Goal: Navigation & Orientation: Find specific page/section

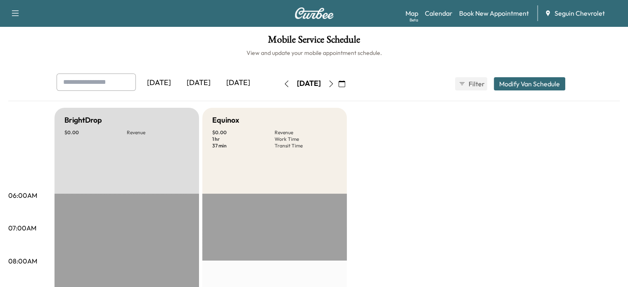
click at [335, 82] on icon "button" at bounding box center [331, 84] width 7 height 7
click at [338, 82] on button "button" at bounding box center [331, 83] width 14 height 13
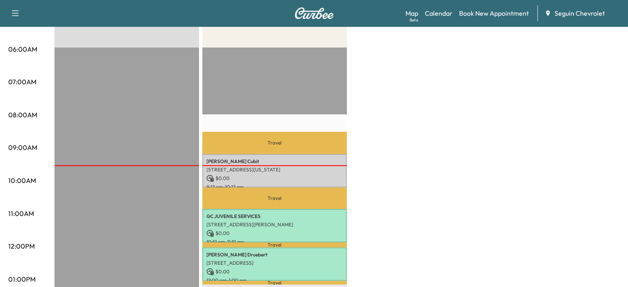
scroll to position [165, 0]
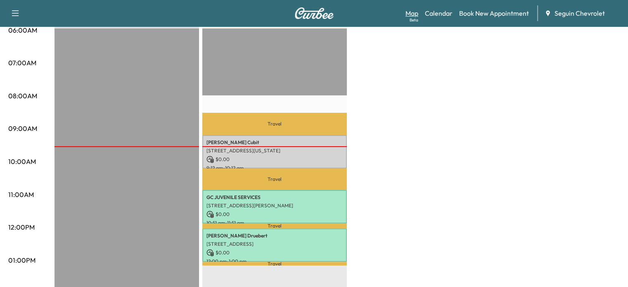
click at [412, 8] on link "Map Beta" at bounding box center [412, 13] width 13 height 10
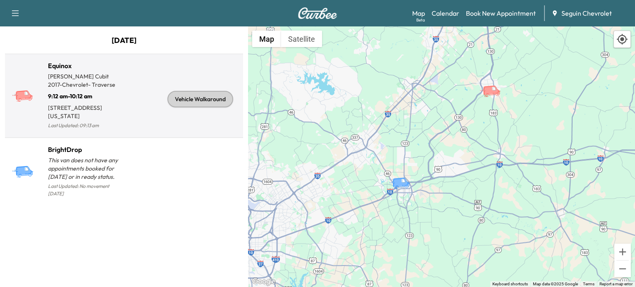
click at [121, 125] on p "Last Updated: 09:13 am" at bounding box center [86, 125] width 76 height 11
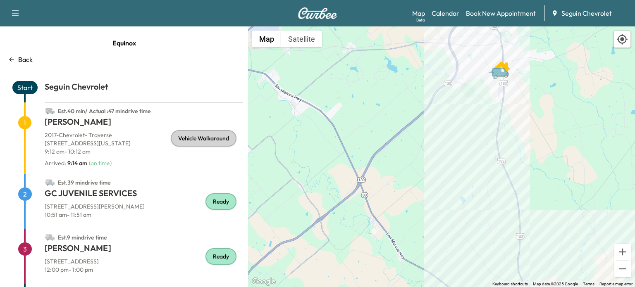
drag, startPoint x: 531, startPoint y: 75, endPoint x: 509, endPoint y: 129, distance: 58.2
click at [509, 129] on div "To activate drag with keyboard, press Alt + Enter. Once in keyboard drag state,…" at bounding box center [441, 156] width 387 height 261
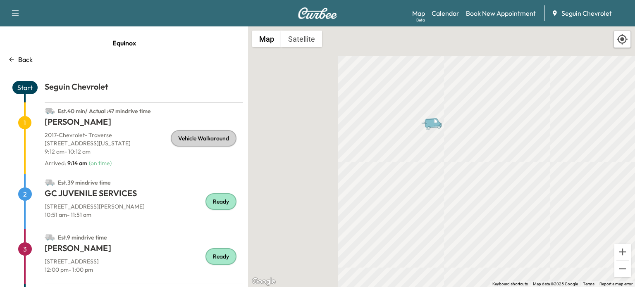
drag, startPoint x: 444, startPoint y: 233, endPoint x: 444, endPoint y: 241, distance: 8.7
click at [444, 241] on div "To activate drag with keyboard, press Alt + Enter. Once in keyboard drag state,…" at bounding box center [441, 156] width 387 height 261
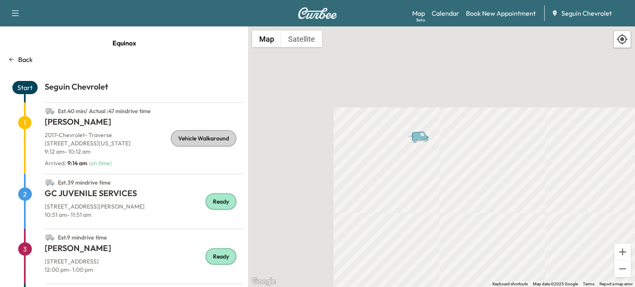
click at [114, 124] on h1 "Brendan Cubit" at bounding box center [144, 123] width 198 height 15
click at [74, 129] on h1 "Brendan Cubit" at bounding box center [144, 123] width 198 height 15
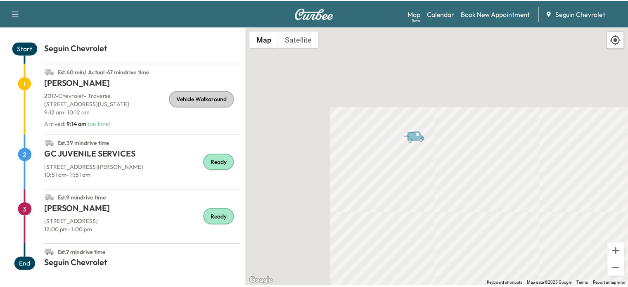
scroll to position [40, 0]
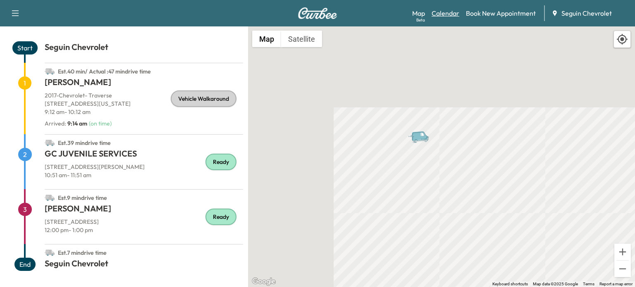
click at [438, 13] on link "Calendar" at bounding box center [445, 13] width 28 height 10
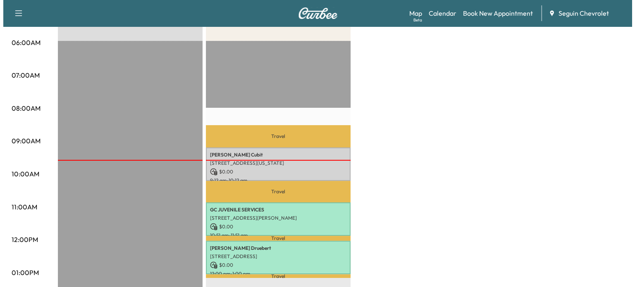
scroll to position [165, 0]
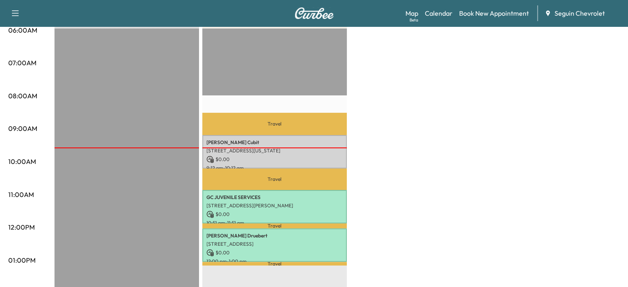
click at [228, 148] on div at bounding box center [274, 148] width 145 height 1
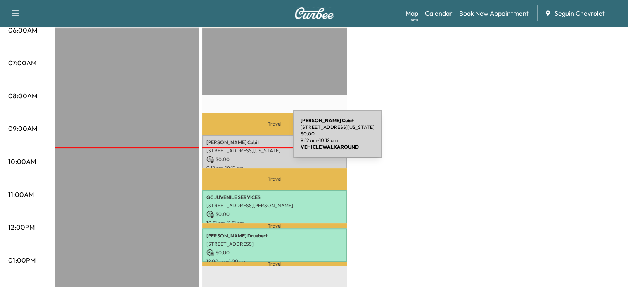
click at [231, 141] on p "Brendan Cubit" at bounding box center [275, 142] width 136 height 7
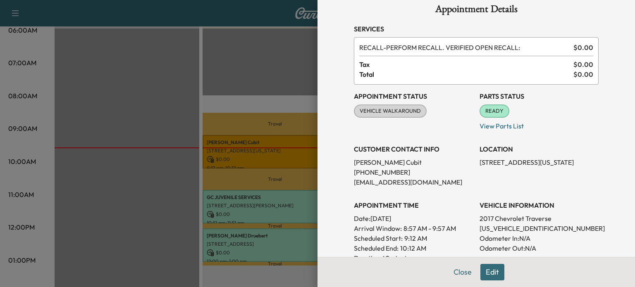
scroll to position [0, 0]
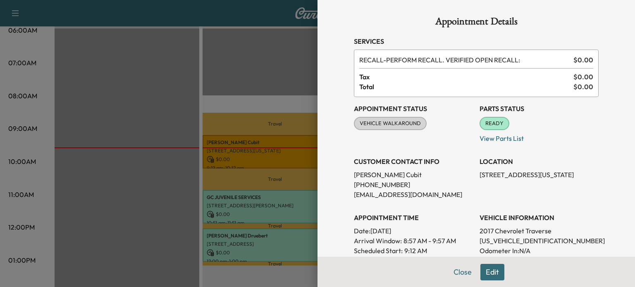
click at [247, 51] on div at bounding box center [317, 143] width 635 height 287
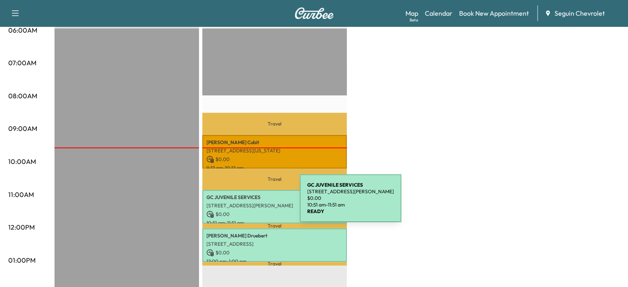
click at [238, 203] on p "[STREET_ADDRESS][PERSON_NAME]" at bounding box center [275, 205] width 136 height 7
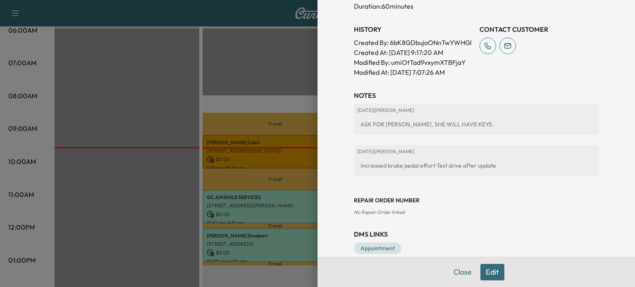
scroll to position [290, 0]
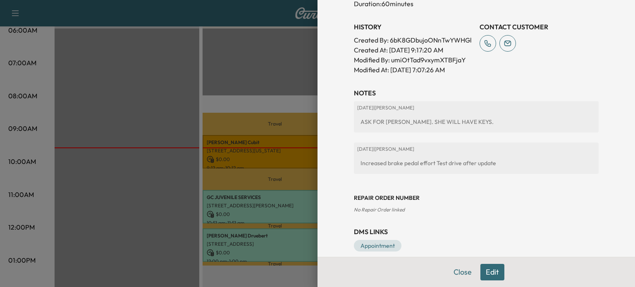
click at [246, 92] on div at bounding box center [317, 143] width 635 height 287
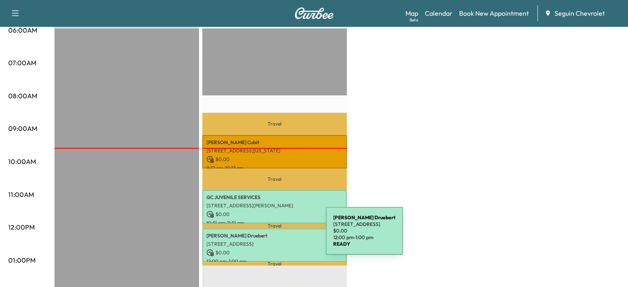
click at [264, 236] on p "Melissa Druebert" at bounding box center [275, 236] width 136 height 7
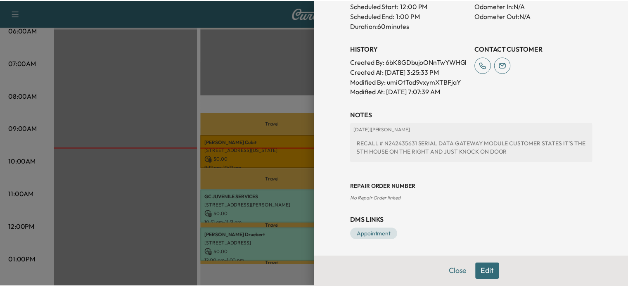
scroll to position [278, 0]
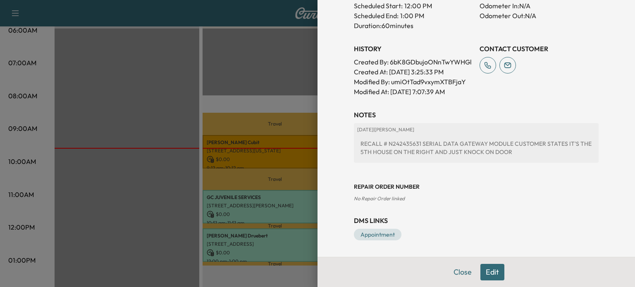
click at [299, 91] on div at bounding box center [317, 143] width 635 height 287
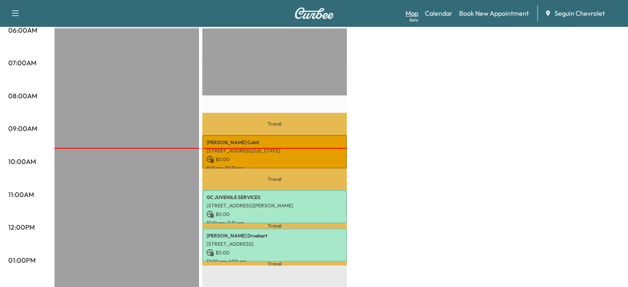
click at [414, 14] on link "Map Beta" at bounding box center [412, 13] width 13 height 10
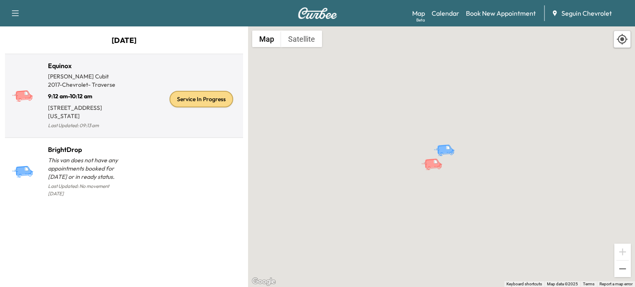
click at [152, 114] on div "Service In Progress" at bounding box center [182, 99] width 116 height 64
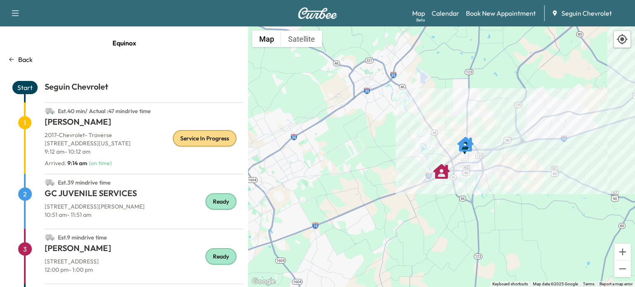
drag, startPoint x: 498, startPoint y: 183, endPoint x: 457, endPoint y: 179, distance: 41.2
click at [457, 179] on div "To activate drag with keyboard, press Alt + Enter. Once in keyboard drag state,…" at bounding box center [441, 156] width 387 height 261
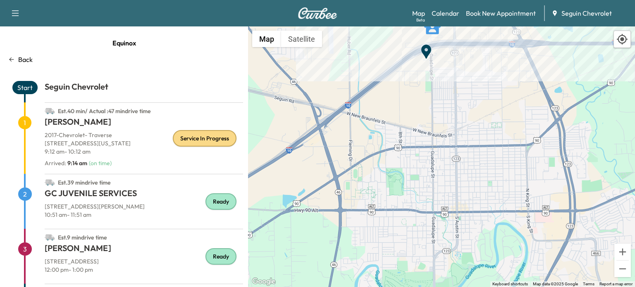
drag, startPoint x: 428, startPoint y: 118, endPoint x: 447, endPoint y: 171, distance: 56.5
click at [448, 188] on div "To activate drag with keyboard, press Alt + Enter. Once in keyboard drag state,…" at bounding box center [441, 156] width 387 height 261
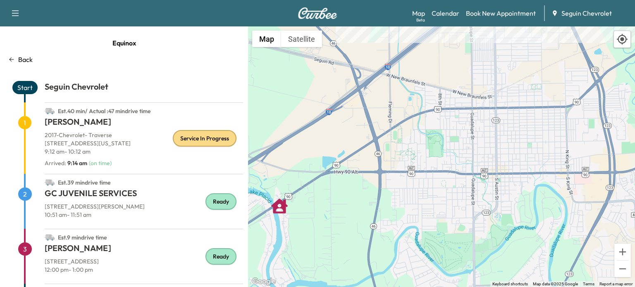
drag, startPoint x: 386, startPoint y: 226, endPoint x: 410, endPoint y: 132, distance: 97.3
click at [410, 132] on div "To activate drag with keyboard, press Alt + Enter. Once in keyboard drag state,…" at bounding box center [441, 156] width 387 height 261
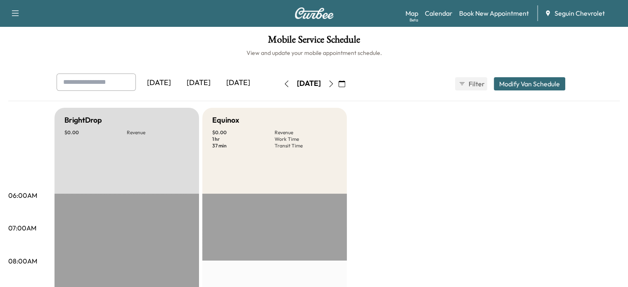
drag, startPoint x: 340, startPoint y: 83, endPoint x: 345, endPoint y: 81, distance: 5.5
click at [321, 83] on div "[DATE]" at bounding box center [309, 84] width 24 height 10
click at [338, 81] on button "button" at bounding box center [331, 83] width 14 height 13
click at [321, 81] on div "Wednesday, August 27" at bounding box center [309, 84] width 24 height 10
click at [338, 82] on button "button" at bounding box center [331, 83] width 14 height 13
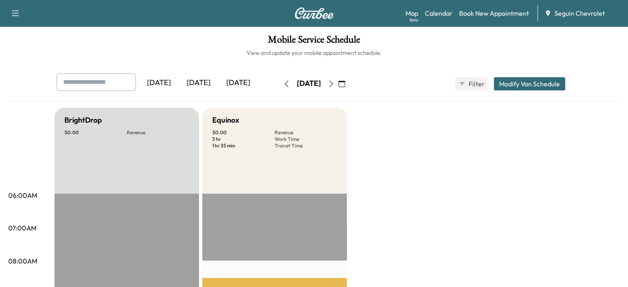
click at [179, 90] on div "[DATE]" at bounding box center [199, 83] width 40 height 19
click at [283, 84] on icon "button" at bounding box center [286, 84] width 7 height 7
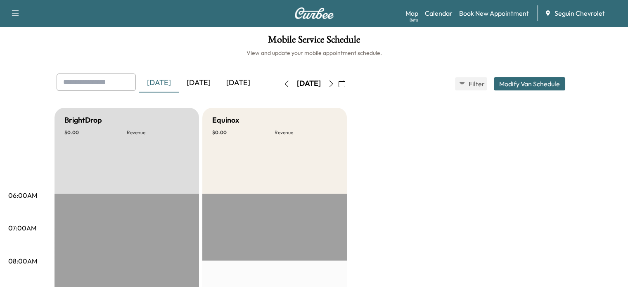
click at [179, 82] on div "[DATE]" at bounding box center [199, 83] width 40 height 19
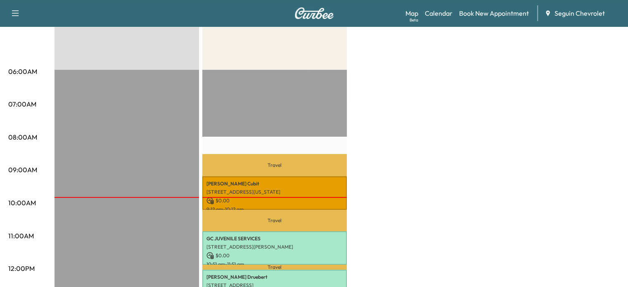
scroll to position [165, 0]
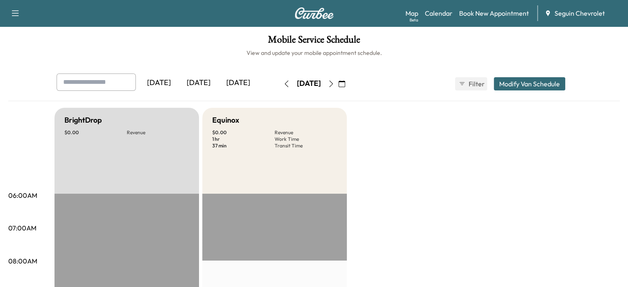
click at [179, 84] on div "[DATE]" at bounding box center [199, 83] width 40 height 19
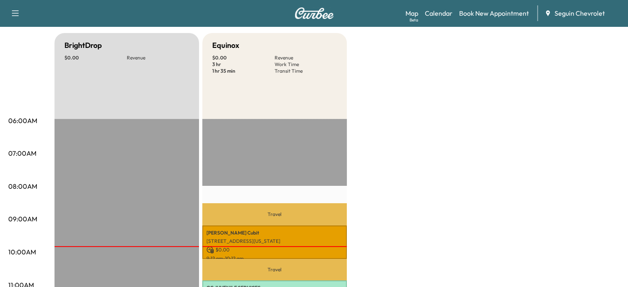
scroll to position [83, 0]
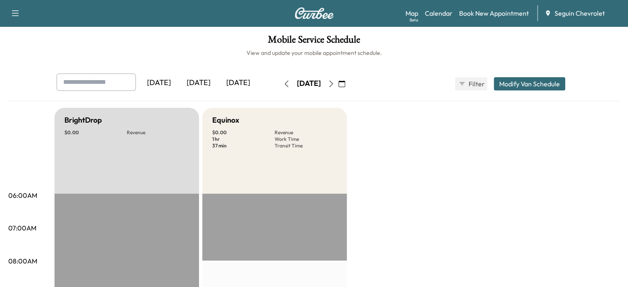
click at [179, 81] on div "[DATE]" at bounding box center [199, 83] width 40 height 19
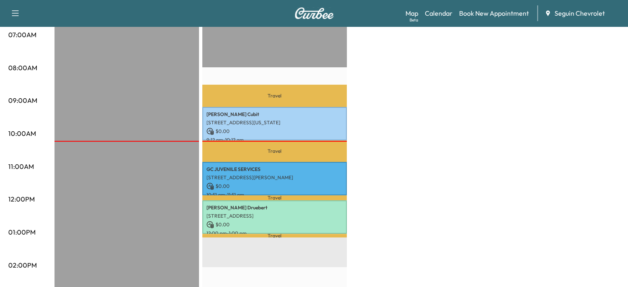
scroll to position [207, 0]
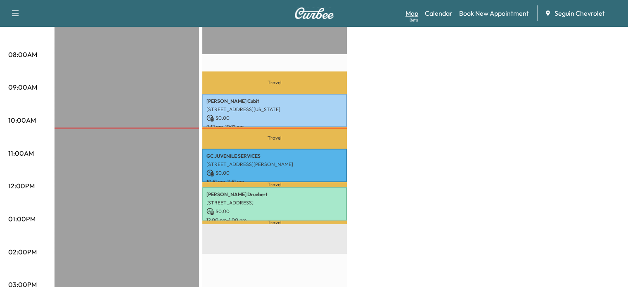
click at [414, 12] on link "Map Beta" at bounding box center [412, 13] width 13 height 10
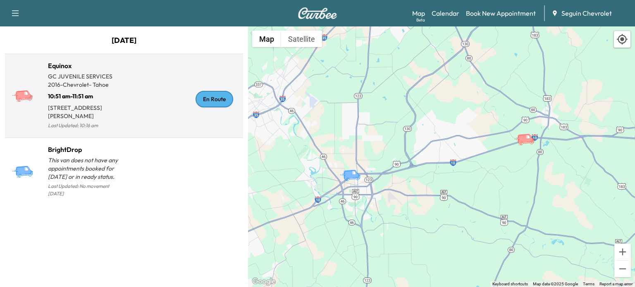
click at [144, 115] on div "En Route" at bounding box center [182, 99] width 116 height 64
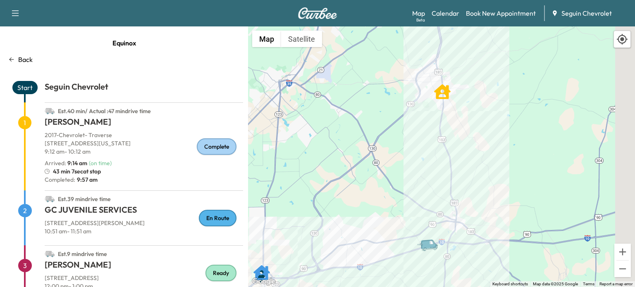
drag, startPoint x: 455, startPoint y: 110, endPoint x: 422, endPoint y: 145, distance: 47.6
click at [422, 145] on div "To activate drag with keyboard, press Alt + Enter. Once in keyboard drag state,…" at bounding box center [441, 156] width 387 height 261
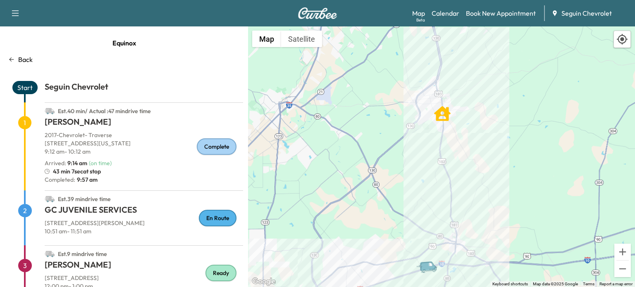
drag, startPoint x: 443, startPoint y: 197, endPoint x: 438, endPoint y: 116, distance: 81.1
click at [438, 116] on div "To activate drag with keyboard, press Alt + Enter. Once in keyboard drag state,…" at bounding box center [441, 156] width 387 height 261
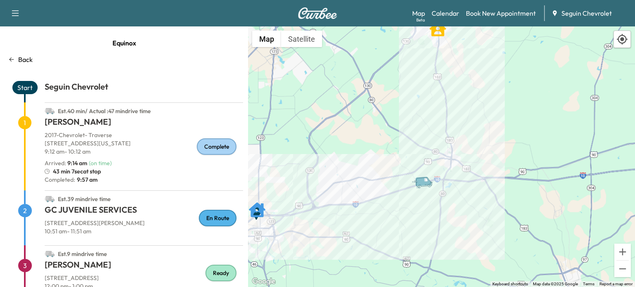
click at [421, 184] on icon "Van" at bounding box center [423, 181] width 17 height 10
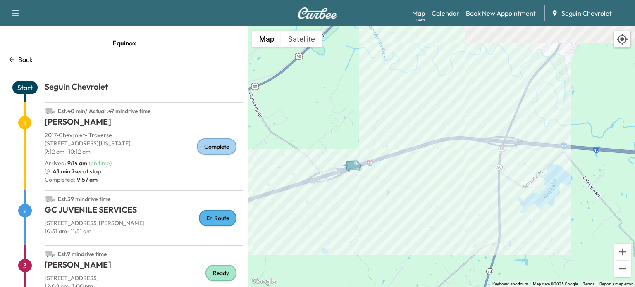
drag, startPoint x: 424, startPoint y: 151, endPoint x: 397, endPoint y: 171, distance: 33.3
click at [397, 171] on div "To activate drag with keyboard, press Alt + Enter. Once in keyboard drag state,…" at bounding box center [441, 156] width 387 height 261
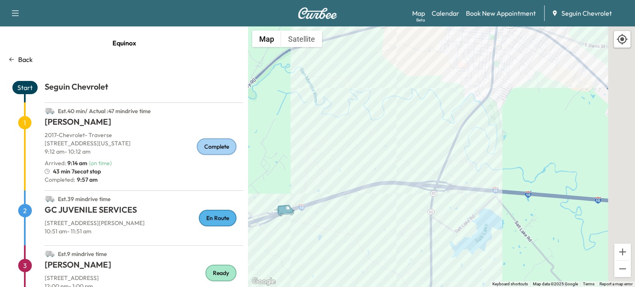
drag, startPoint x: 452, startPoint y: 152, endPoint x: 361, endPoint y: 190, distance: 99.0
click at [350, 212] on div "To activate drag with keyboard, press Alt + Enter. Once in keyboard drag state,…" at bounding box center [441, 156] width 387 height 261
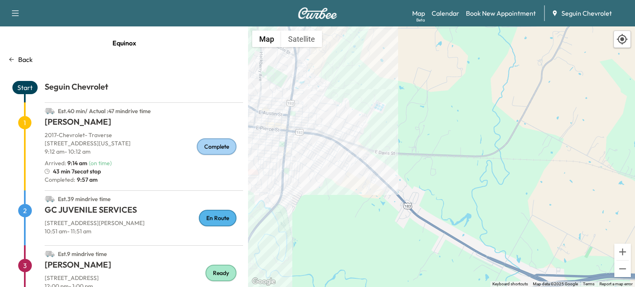
drag, startPoint x: 415, startPoint y: 115, endPoint x: 455, endPoint y: 176, distance: 72.5
click at [452, 169] on div "To activate drag with keyboard, press Alt + Enter. Once in keyboard drag state,…" at bounding box center [441, 156] width 387 height 261
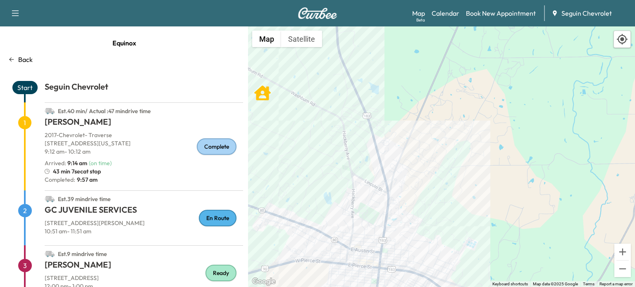
drag, startPoint x: 419, startPoint y: 148, endPoint x: 420, endPoint y: 211, distance: 62.8
click at [419, 208] on div "To activate drag with keyboard, press Alt + Enter. Once in keyboard drag state,…" at bounding box center [441, 156] width 387 height 261
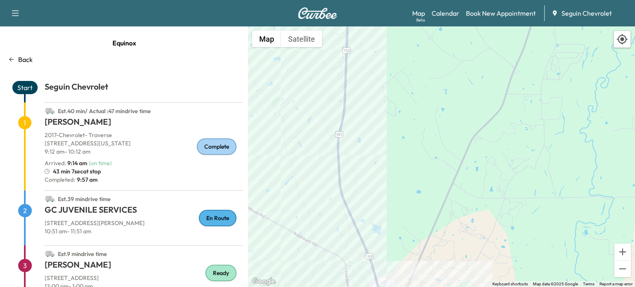
click at [402, 207] on div "To activate drag with keyboard, press Alt + Enter. Once in keyboard drag state,…" at bounding box center [441, 156] width 387 height 261
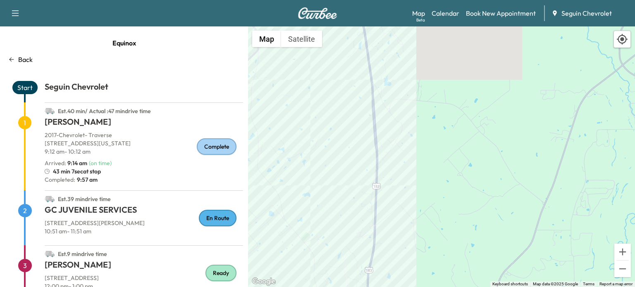
drag, startPoint x: 393, startPoint y: 176, endPoint x: 398, endPoint y: 195, distance: 19.0
click at [400, 221] on div "To activate drag with keyboard, press Alt + Enter. Once in keyboard drag state,…" at bounding box center [441, 156] width 387 height 261
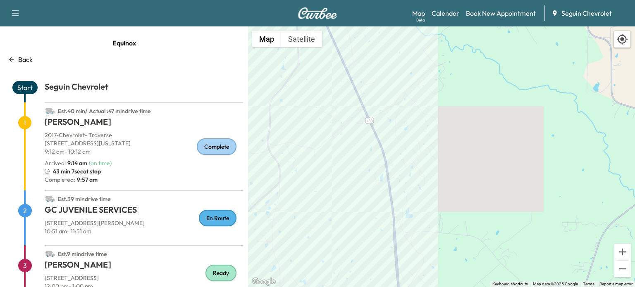
drag, startPoint x: 402, startPoint y: 172, endPoint x: 409, endPoint y: 212, distance: 40.4
click at [409, 212] on div "To activate drag with keyboard, press Alt + Enter. Once in keyboard drag state,…" at bounding box center [441, 156] width 387 height 261
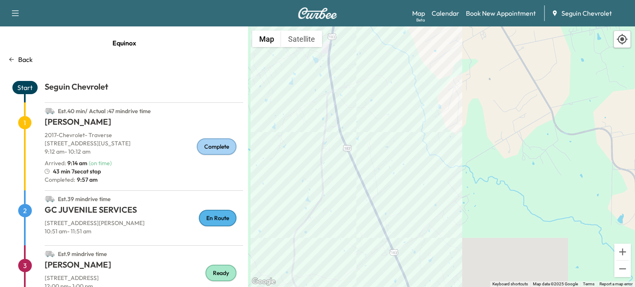
drag, startPoint x: 400, startPoint y: 171, endPoint x: 420, endPoint y: 246, distance: 77.5
click at [420, 245] on div "To activate drag with keyboard, press Alt + Enter. Once in keyboard drag state,…" at bounding box center [441, 156] width 387 height 261
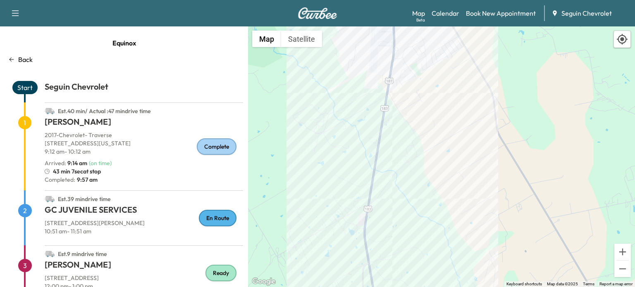
drag, startPoint x: 393, startPoint y: 143, endPoint x: 396, endPoint y: 181, distance: 38.9
click at [396, 181] on div "To activate drag with keyboard, press Alt + Enter. Once in keyboard drag state,…" at bounding box center [441, 156] width 387 height 261
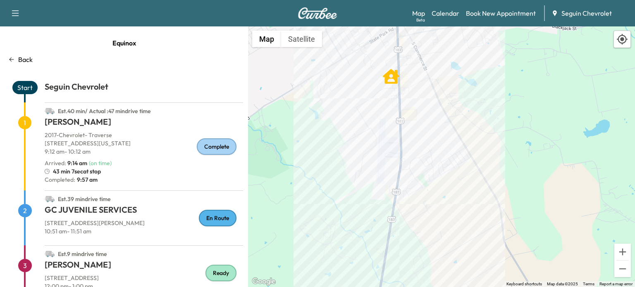
drag, startPoint x: 402, startPoint y: 227, endPoint x: 398, endPoint y: 126, distance: 101.7
click at [401, 169] on div "To activate drag with keyboard, press Alt + Enter. Once in keyboard drag state,…" at bounding box center [441, 156] width 387 height 261
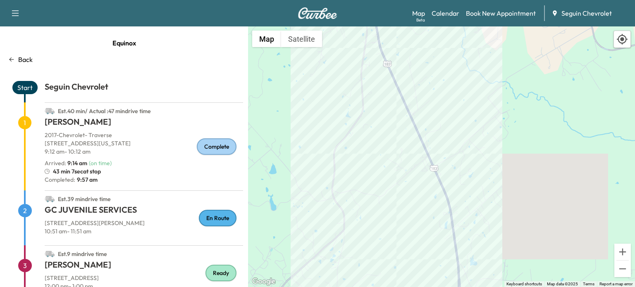
drag, startPoint x: 407, startPoint y: 224, endPoint x: 386, endPoint y: 129, distance: 97.7
click at [393, 153] on div "To activate drag with keyboard, press Alt + Enter. Once in keyboard drag state,…" at bounding box center [441, 156] width 387 height 261
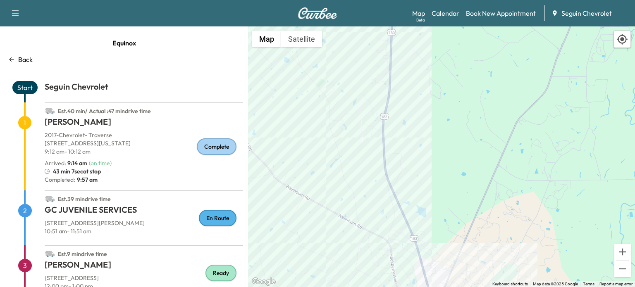
drag, startPoint x: 405, startPoint y: 237, endPoint x: 398, endPoint y: 143, distance: 94.1
click at [401, 170] on div "To activate drag with keyboard, press Alt + Enter. Once in keyboard drag state,…" at bounding box center [441, 156] width 387 height 261
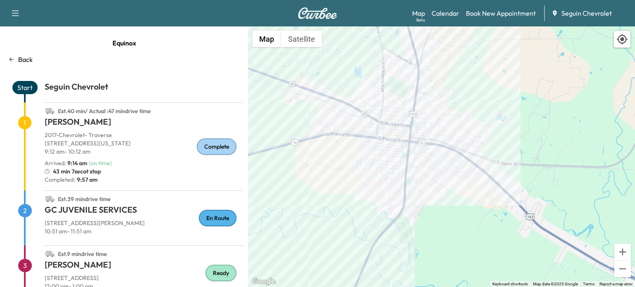
drag, startPoint x: 398, startPoint y: 218, endPoint x: 421, endPoint y: 145, distance: 76.5
click at [417, 170] on div "To activate drag with keyboard, press Alt + Enter. Once in keyboard drag state,…" at bounding box center [441, 156] width 387 height 261
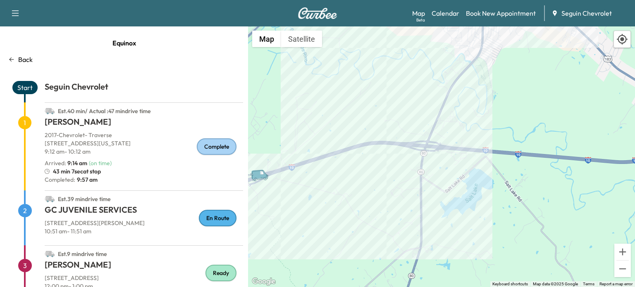
drag, startPoint x: 403, startPoint y: 189, endPoint x: 441, endPoint y: 162, distance: 46.8
click at [440, 163] on div "To activate drag with keyboard, press Alt + Enter. Once in keyboard drag state,…" at bounding box center [441, 156] width 387 height 261
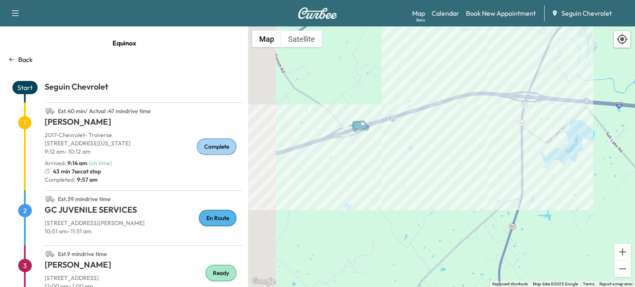
drag, startPoint x: 315, startPoint y: 171, endPoint x: 381, endPoint y: 159, distance: 67.3
click at [371, 164] on div "To activate drag with keyboard, press Alt + Enter. Once in keyboard drag state,…" at bounding box center [441, 156] width 387 height 261
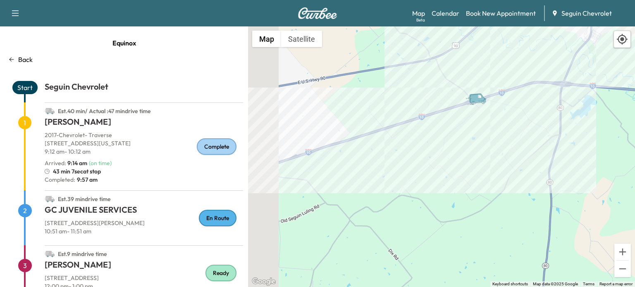
drag, startPoint x: 339, startPoint y: 197, endPoint x: 425, endPoint y: 157, distance: 94.6
click at [436, 148] on div "To activate drag with keyboard, press Alt + Enter. Once in keyboard drag state,…" at bounding box center [441, 156] width 387 height 261
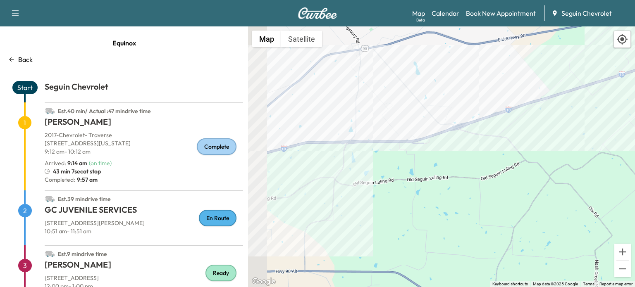
drag, startPoint x: 347, startPoint y: 185, endPoint x: 449, endPoint y: 173, distance: 102.8
click at [449, 173] on div "To activate drag with keyboard, press Alt + Enter. Once in keyboard drag state,…" at bounding box center [441, 156] width 387 height 261
drag, startPoint x: 342, startPoint y: 181, endPoint x: 443, endPoint y: 158, distance: 103.4
click at [440, 159] on div "To activate drag with keyboard, press Alt + Enter. Once in keyboard drag state,…" at bounding box center [441, 156] width 387 height 261
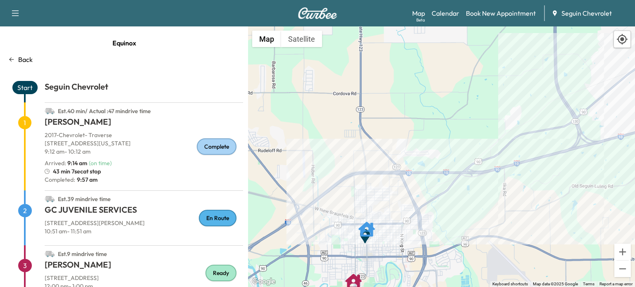
drag, startPoint x: 373, startPoint y: 167, endPoint x: 439, endPoint y: 218, distance: 84.2
click at [439, 218] on div "To activate drag with keyboard, press Alt + Enter. Once in keyboard drag state,…" at bounding box center [441, 156] width 387 height 261
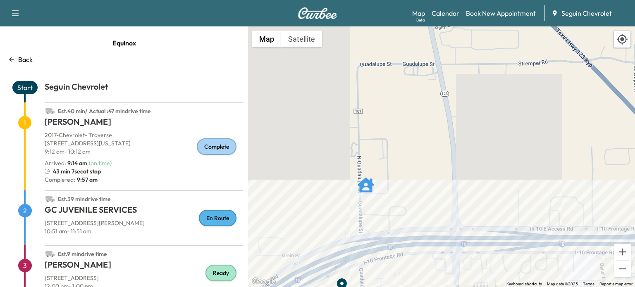
drag, startPoint x: 369, startPoint y: 269, endPoint x: 387, endPoint y: 176, distance: 94.7
click at [387, 176] on div "To activate drag with keyboard, press Alt + Enter. Once in keyboard drag state,…" at bounding box center [441, 156] width 387 height 261
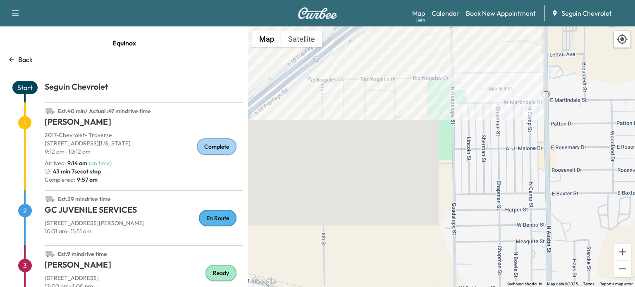
drag, startPoint x: 401, startPoint y: 195, endPoint x: 419, endPoint y: 181, distance: 22.5
click at [419, 181] on div "To activate drag with keyboard, press Alt + Enter. Once in keyboard drag state,…" at bounding box center [441, 156] width 387 height 261
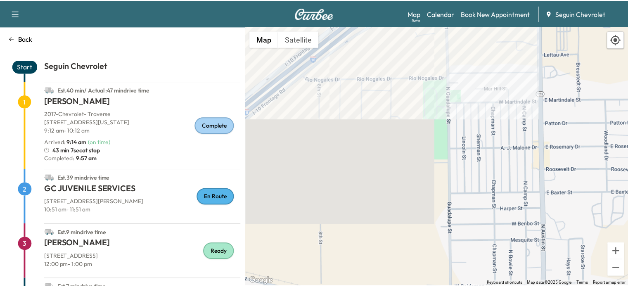
scroll to position [56, 0]
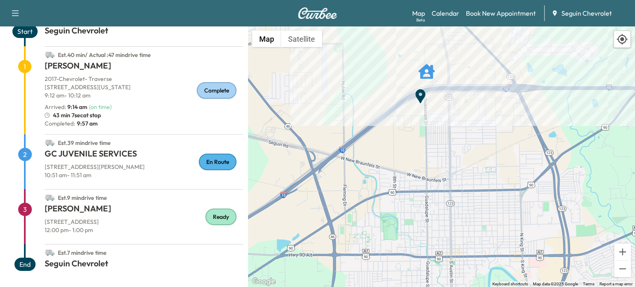
drag, startPoint x: 393, startPoint y: 183, endPoint x: 414, endPoint y: 112, distance: 73.3
click at [414, 112] on div "To activate drag with keyboard, press Alt + Enter. Once in keyboard drag state,…" at bounding box center [441, 156] width 387 height 261
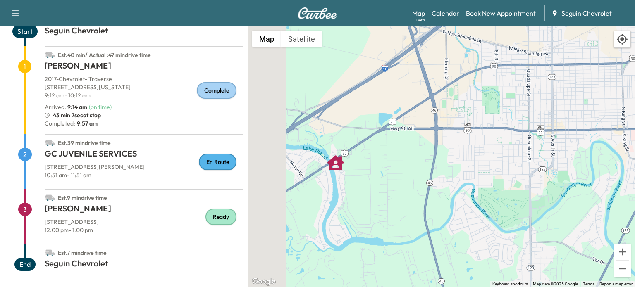
drag, startPoint x: 338, startPoint y: 184, endPoint x: 426, endPoint y: 119, distance: 110.5
click at [426, 119] on div "To activate drag with keyboard, press Alt + Enter. Once in keyboard drag state,…" at bounding box center [441, 156] width 387 height 261
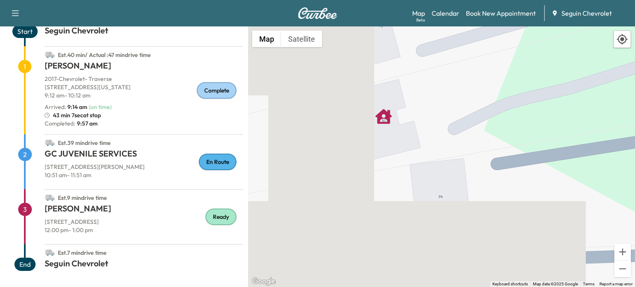
drag, startPoint x: 424, startPoint y: 121, endPoint x: 397, endPoint y: 151, distance: 40.7
click at [400, 152] on div "To activate drag with keyboard, press Alt + Enter. Once in keyboard drag state,…" at bounding box center [441, 156] width 387 height 261
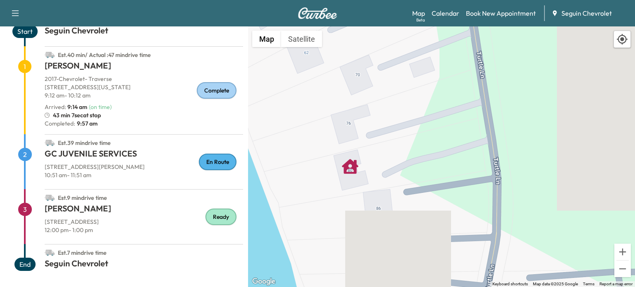
drag, startPoint x: 393, startPoint y: 169, endPoint x: 393, endPoint y: 175, distance: 6.2
click at [393, 175] on div "To activate drag with keyboard, press Alt + Enter. Once in keyboard drag state,…" at bounding box center [441, 156] width 387 height 261
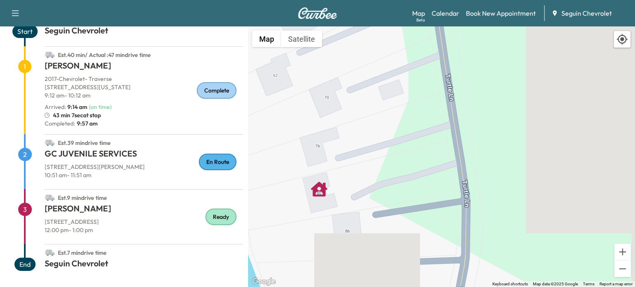
drag, startPoint x: 447, startPoint y: 157, endPoint x: 415, endPoint y: 179, distance: 39.0
click at [415, 179] on div "To activate drag with keyboard, press Alt + Enter. Once in keyboard drag state,…" at bounding box center [441, 156] width 387 height 261
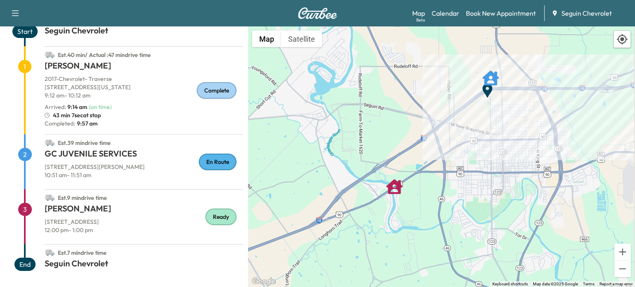
drag, startPoint x: 514, startPoint y: 167, endPoint x: 447, endPoint y: 186, distance: 69.5
click at [447, 186] on div "To activate drag with keyboard, press Alt + Enter. Once in keyboard drag state,…" at bounding box center [441, 156] width 387 height 261
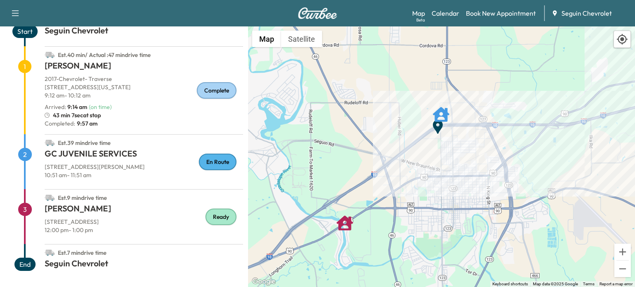
drag, startPoint x: 490, startPoint y: 179, endPoint x: 466, endPoint y: 199, distance: 31.7
click at [466, 199] on div "To activate drag with keyboard, press Alt + Enter. Once in keyboard drag state,…" at bounding box center [441, 156] width 387 height 261
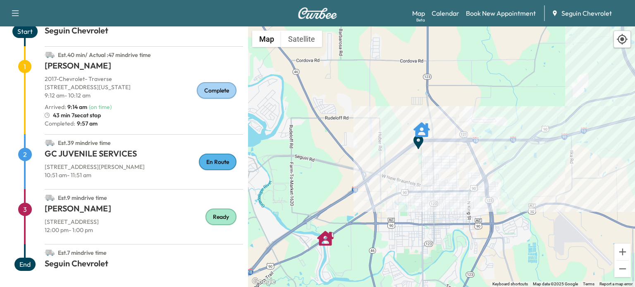
drag, startPoint x: 560, startPoint y: 163, endPoint x: 385, endPoint y: 182, distance: 176.6
click at [385, 182] on div "To activate drag with keyboard, press Alt + Enter. Once in keyboard drag state,…" at bounding box center [441, 156] width 387 height 261
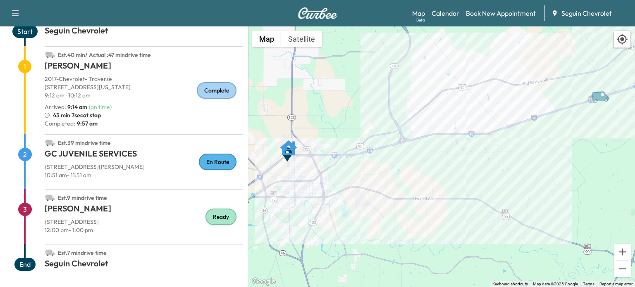
drag, startPoint x: 444, startPoint y: 164, endPoint x: 484, endPoint y: 167, distance: 40.2
click at [484, 167] on div "To activate drag with keyboard, press Alt + Enter. Once in keyboard drag state,…" at bounding box center [441, 156] width 387 height 261
click at [448, 12] on link "Calendar" at bounding box center [445, 13] width 28 height 10
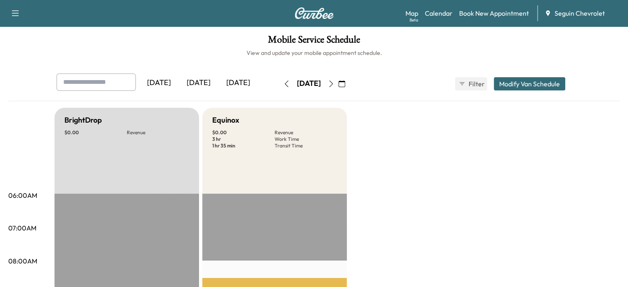
click at [179, 81] on div "[DATE]" at bounding box center [199, 83] width 40 height 19
